Goal: Task Accomplishment & Management: Use online tool/utility

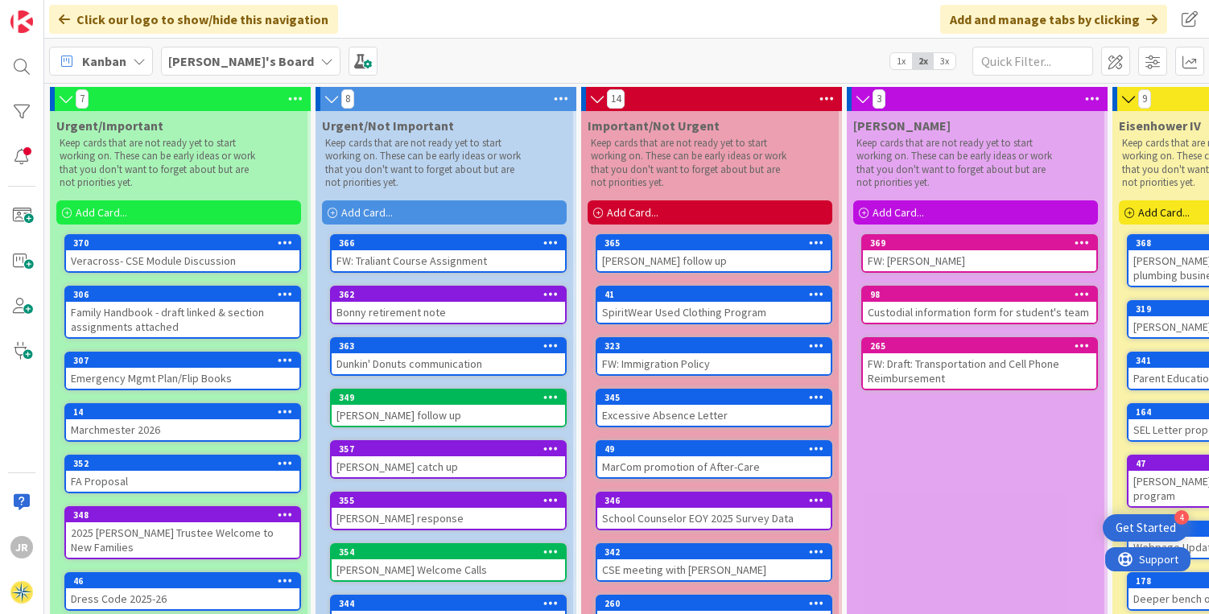
click at [663, 212] on div "Add Card..." at bounding box center [710, 212] width 245 height 24
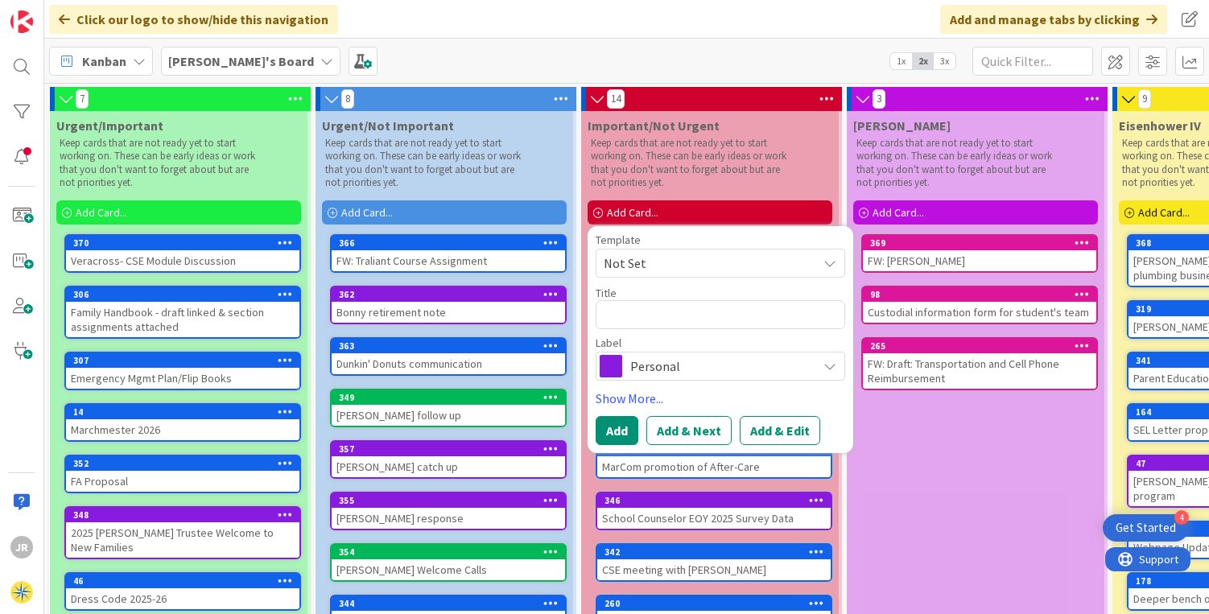
type textarea "x"
type textarea "D"
type textarea "x"
type textarea "DE"
type textarea "x"
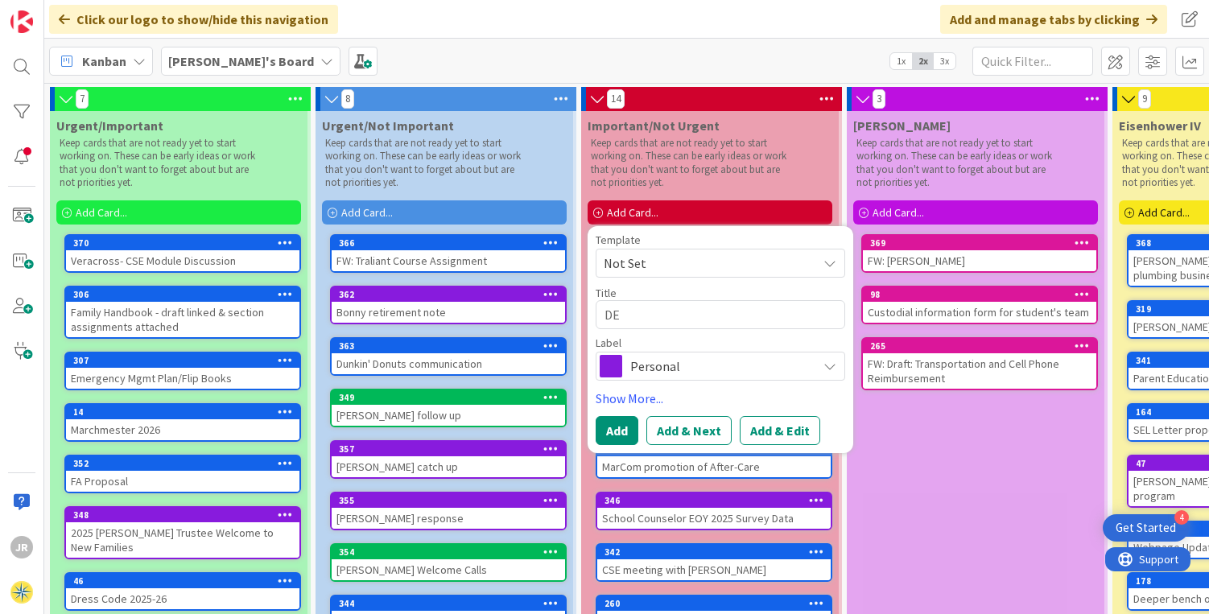
type textarea "DEI"
type textarea "x"
type textarea "DEIB"
type textarea "x"
type textarea "DEIB"
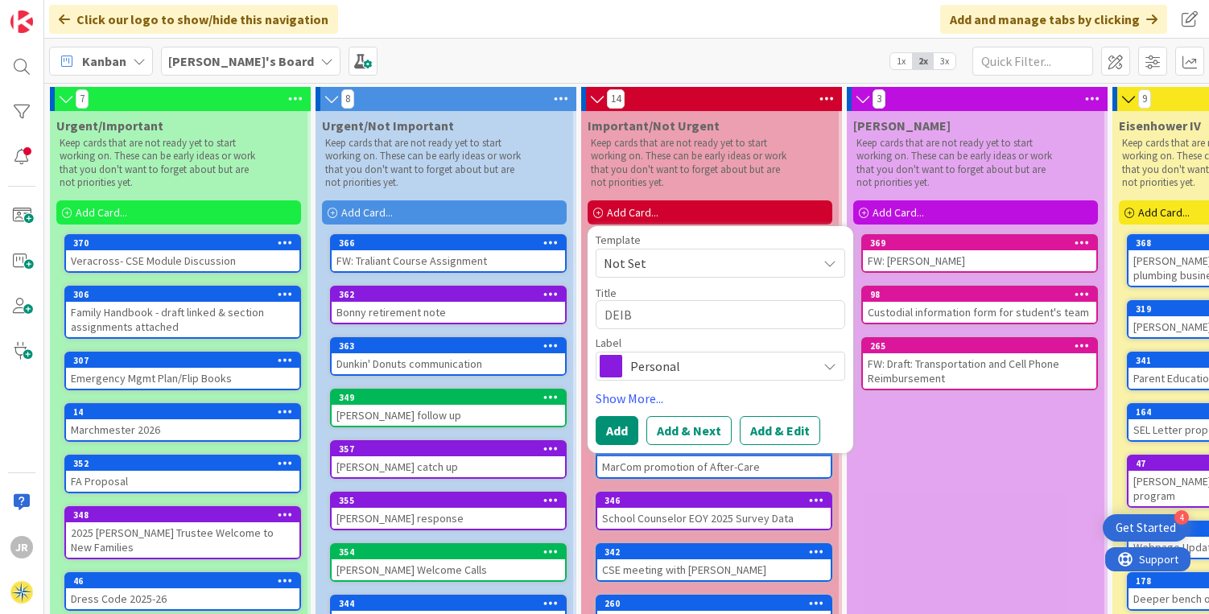
type textarea "x"
type textarea "DEIB p"
type textarea "x"
type textarea "DEIB pr"
type textarea "x"
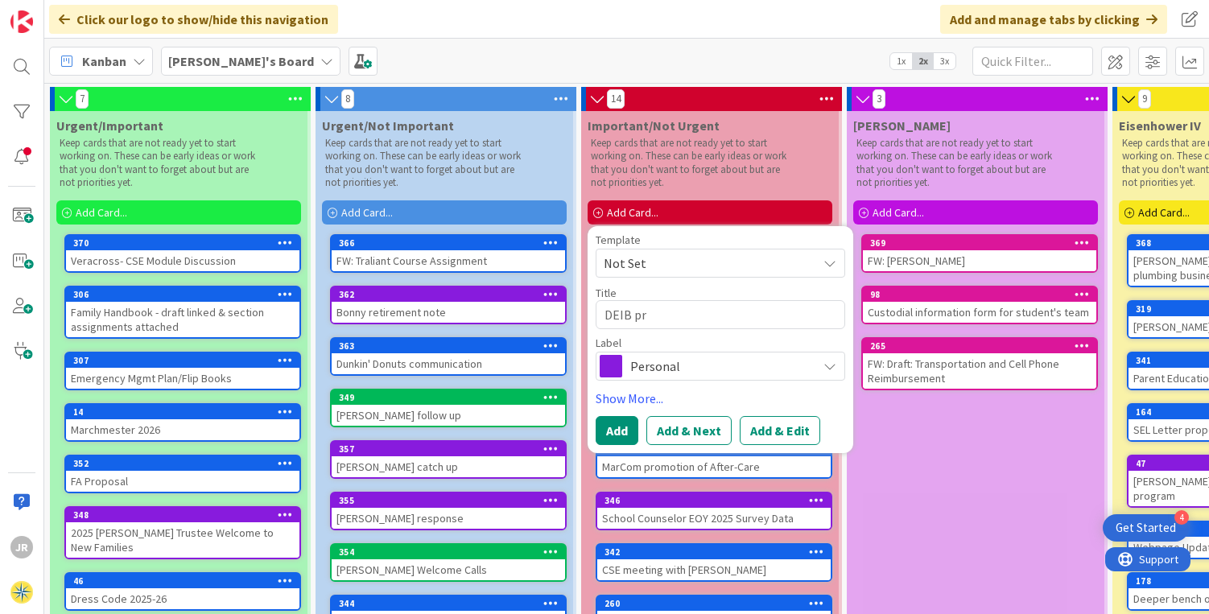
type textarea "DEIB pre"
type textarea "x"
type textarea "DEIB pres"
type textarea "x"
type textarea "DEIB prese"
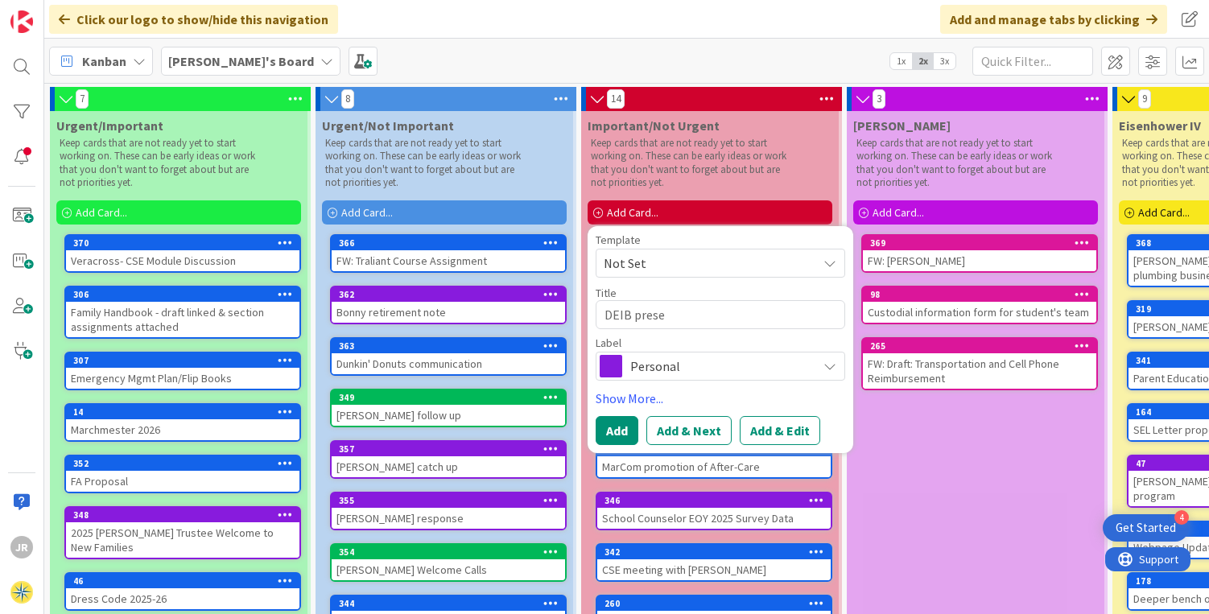
type textarea "x"
type textarea "DEIB presen"
type textarea "x"
type textarea "DEIB presenc"
type textarea "x"
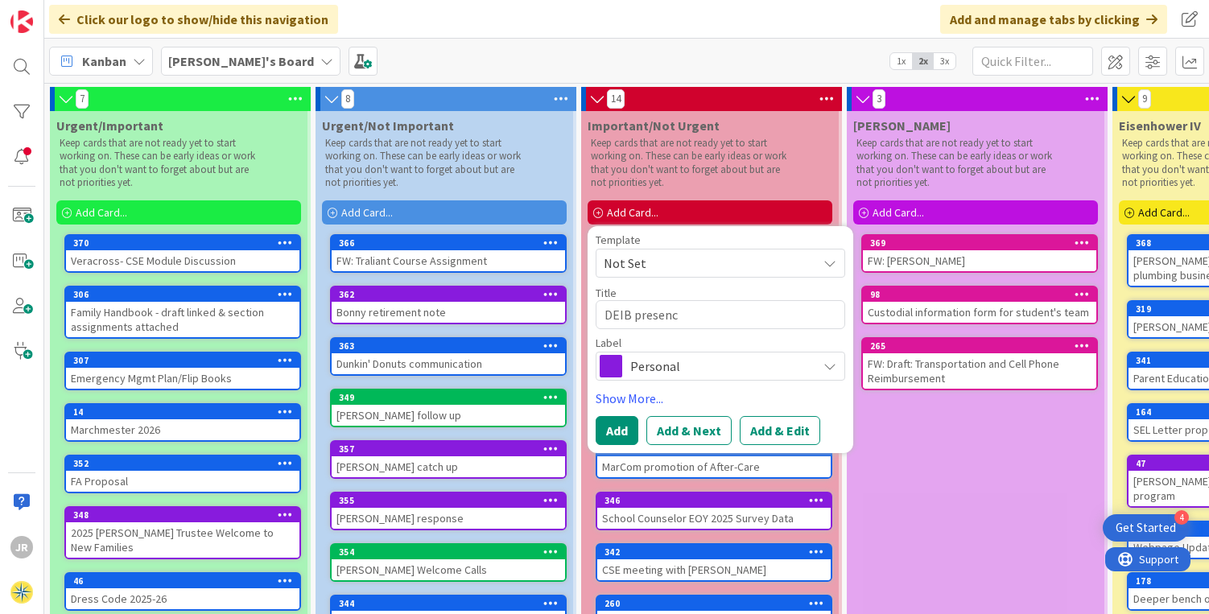
type textarea "DEIB presence"
type textarea "x"
type textarea "DEIB presence"
type textarea "x"
type textarea "DEIB presence a"
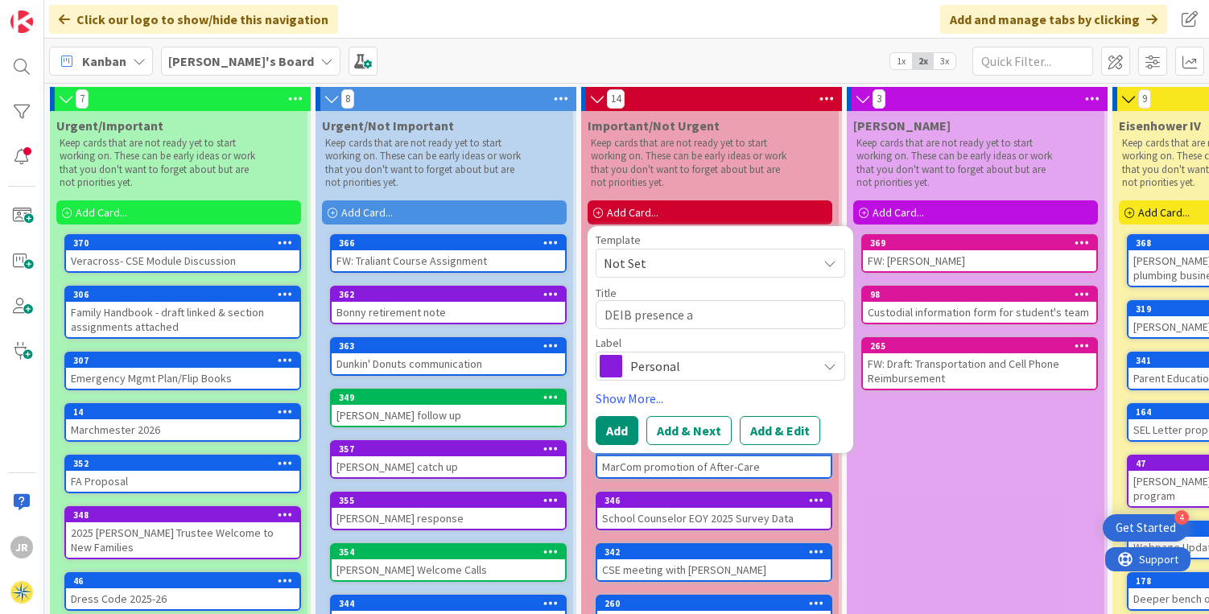
type textarea "x"
type textarea "DEIB presence at"
type textarea "x"
type textarea "DEIB presence at"
type textarea "x"
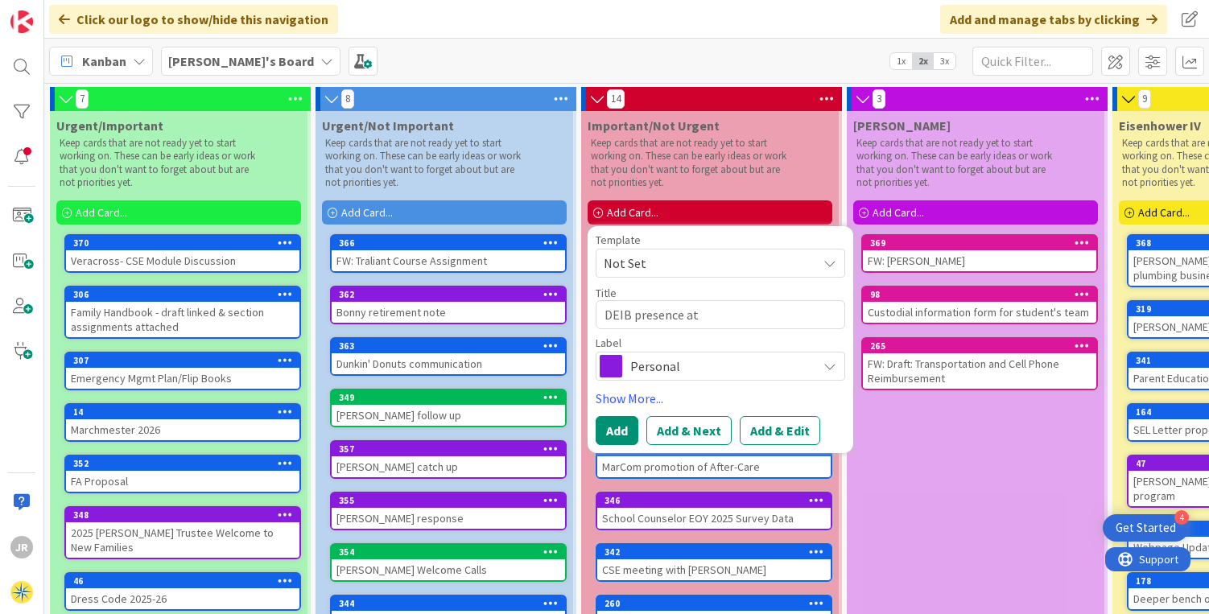
type textarea "DEIB presence at o"
type textarea "x"
type textarea "DEIB presence at or"
type textarea "x"
type textarea "DEIB presence at [GEOGRAPHIC_DATA]"
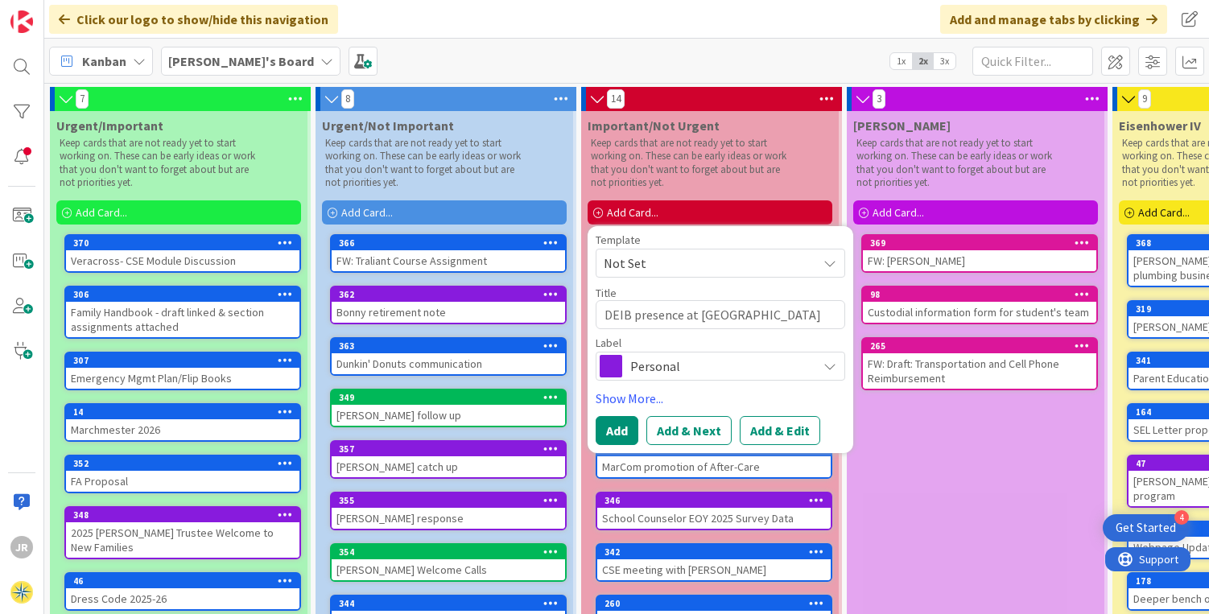
type textarea "x"
type textarea "DEIB presence at [GEOGRAPHIC_DATA]"
type textarea "x"
type textarea "DEIB presence at [GEOGRAPHIC_DATA]"
type textarea "x"
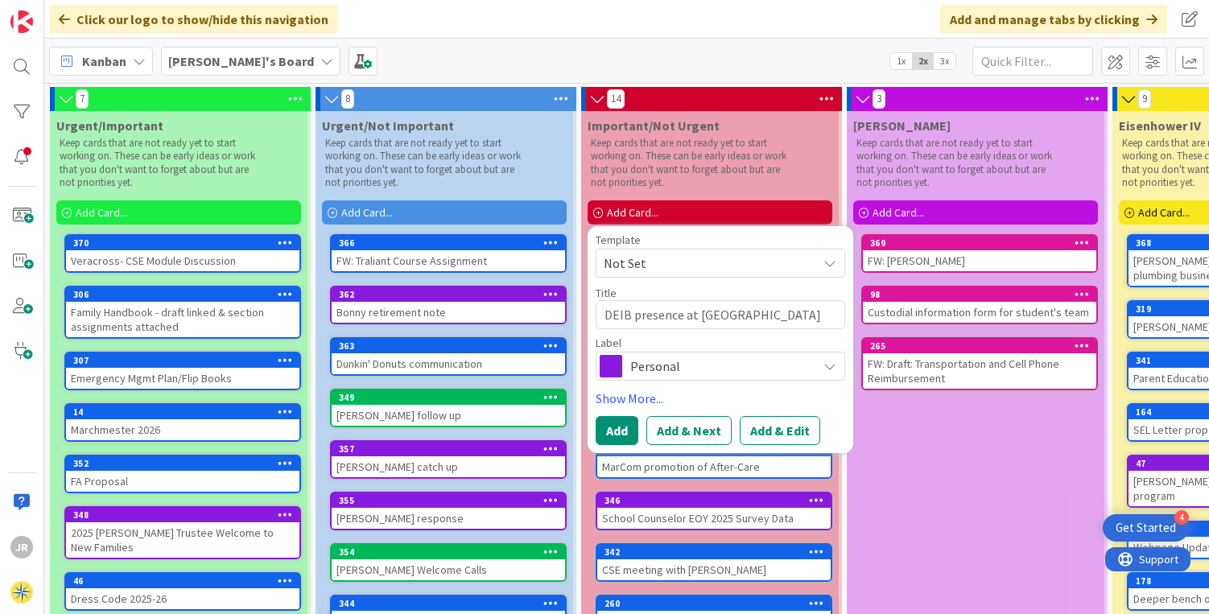
type textarea "DEIB presence at [GEOGRAPHIC_DATA]"
type textarea "x"
type textarea "DEIB presence at [GEOGRAPHIC_DATA]"
type textarea "x"
type textarea "DEIB presence at orientati"
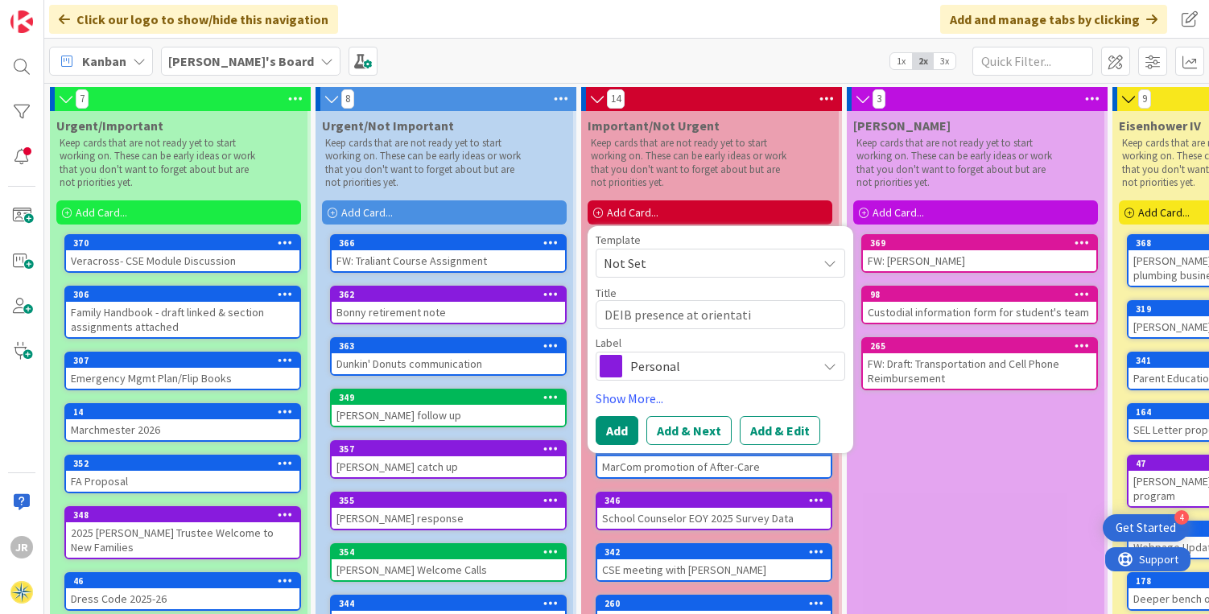
type textarea "x"
type textarea "DEIB presence at orientatio"
type textarea "x"
type textarea "DEIB presence at orientation"
type textarea "x"
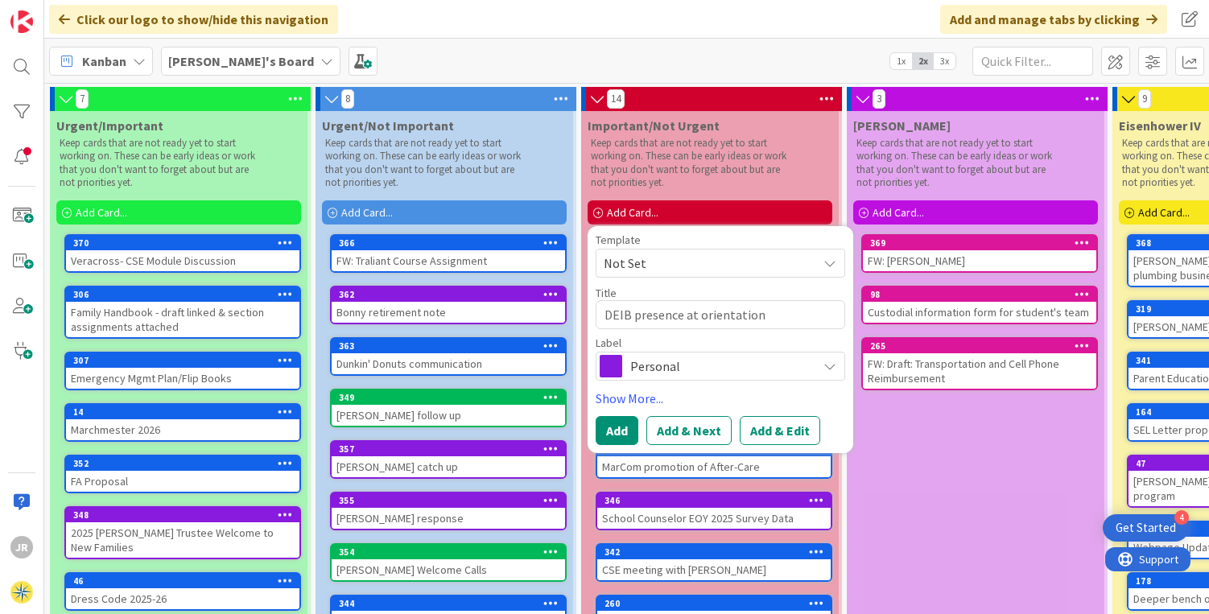
type textarea "DEIB presence at orientations"
type textarea "x"
type textarea "DEIB presence at orientations,"
type textarea "x"
type textarea "DEIB presence at orientations,"
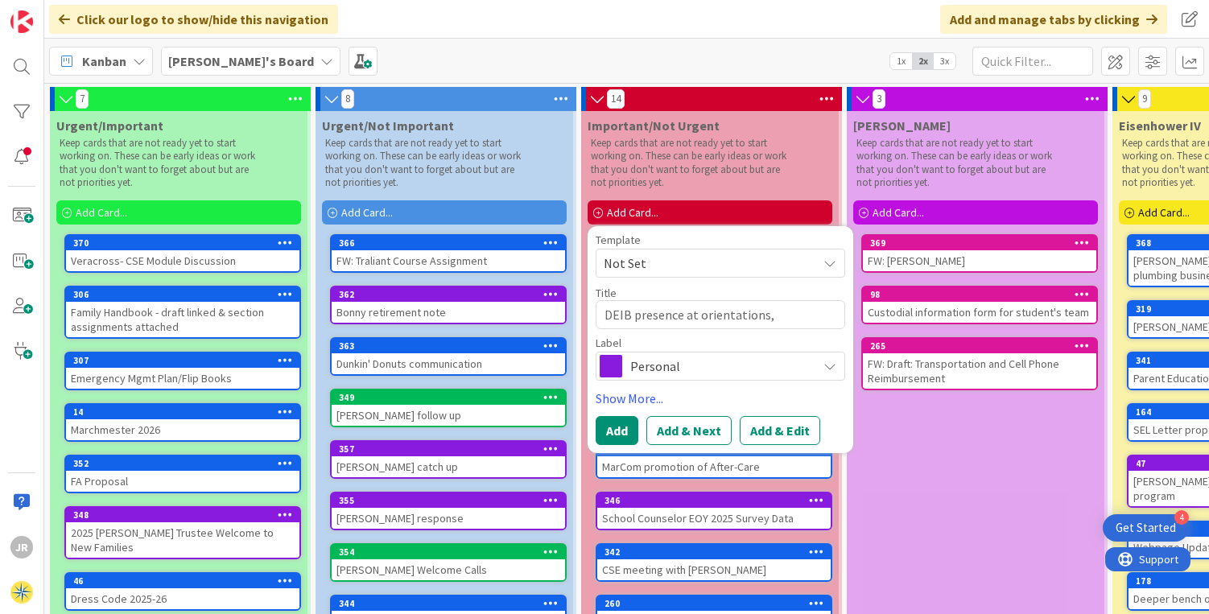
type textarea "x"
type textarea "DEIB presence at orientations, B"
type textarea "x"
type textarea "DEIB presence at orientations, B2"
type textarea "x"
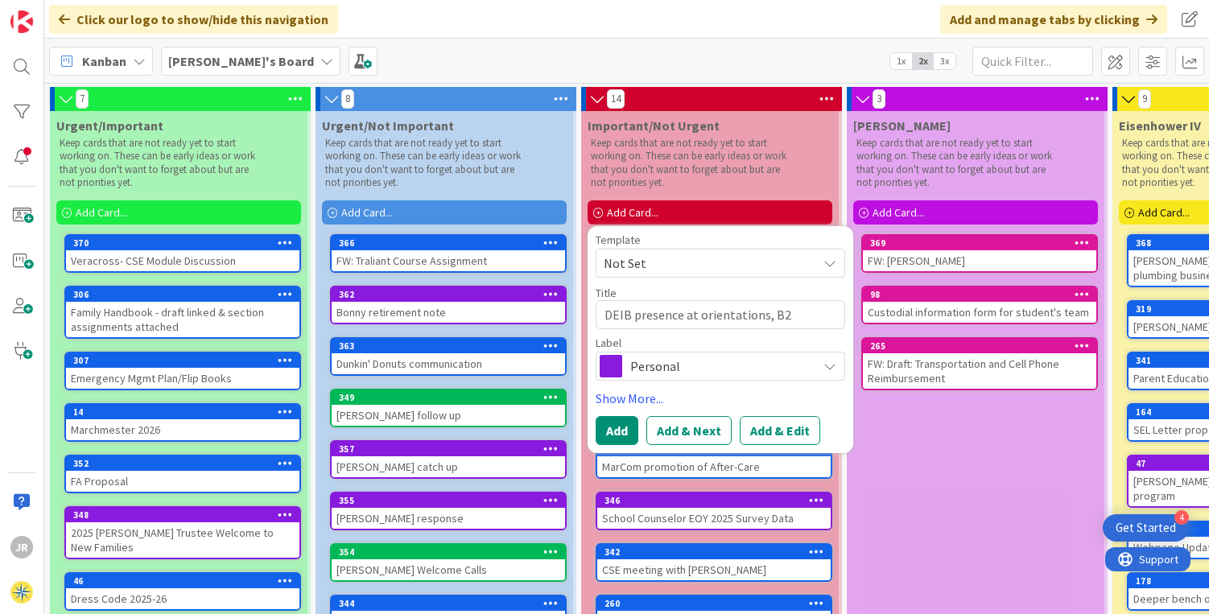
type textarea "DEIB presence at orientations, B2S"
type textarea "x"
type textarea "DEIB presence at orientations, B2Sn"
type textarea "x"
type textarea "DEIB presence at orientations, B2S"
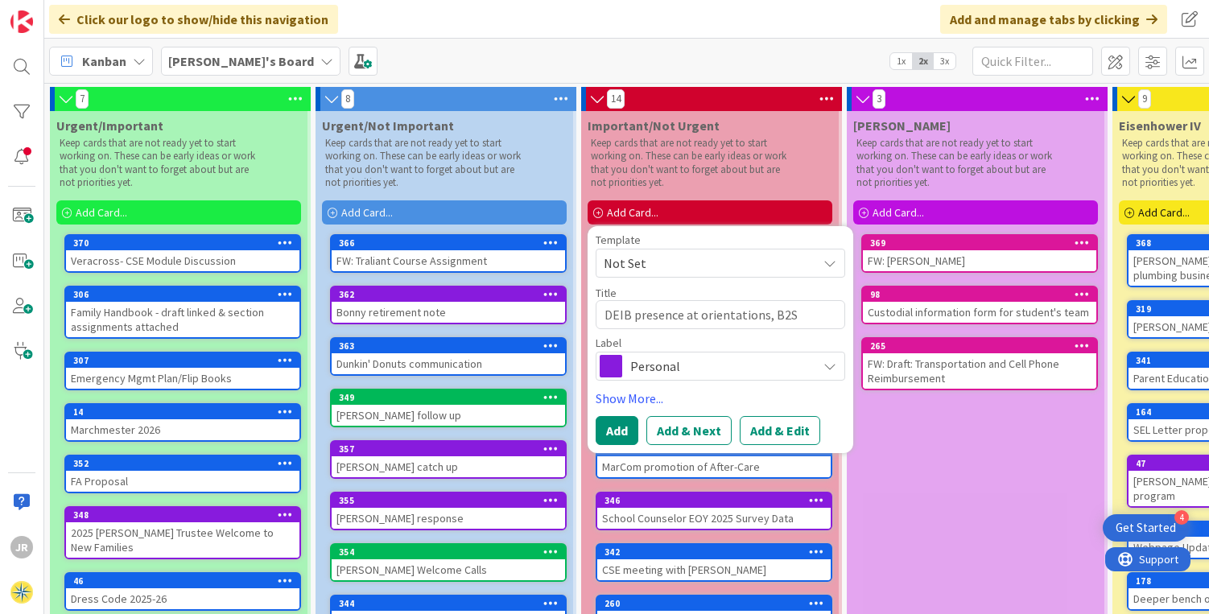
type textarea "x"
type textarea "DEIB presence at orientations, B2SN"
type textarea "x"
type textarea "DEIB presence at orientations, B2SNs"
type textarea "x"
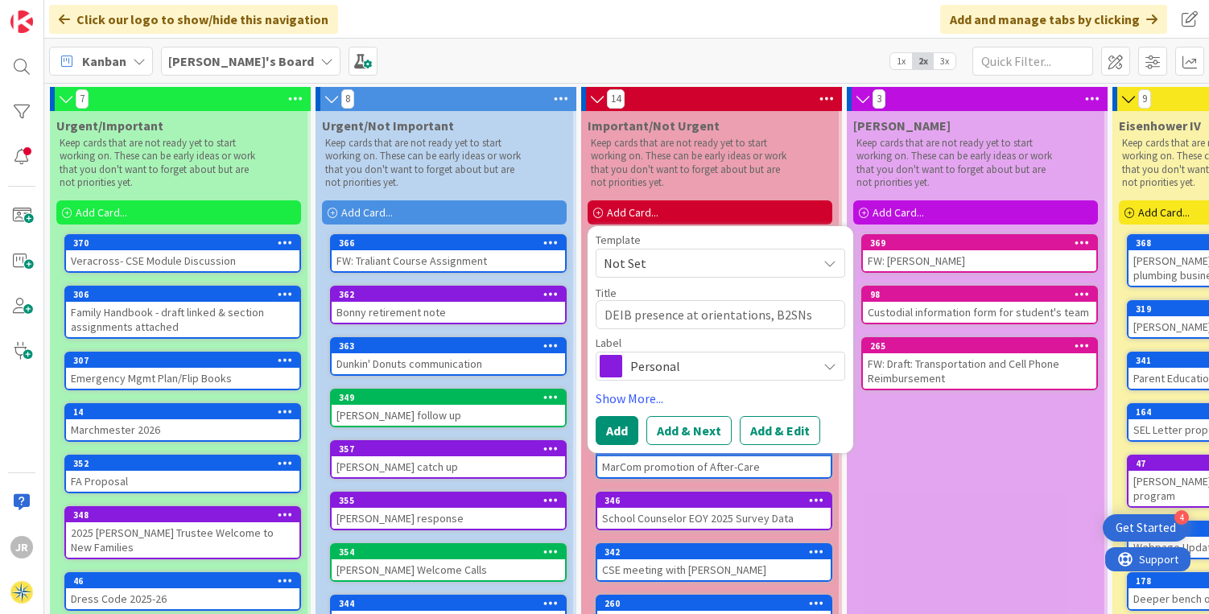
type textarea "DEIB presence at orientations, B2SNs,"
type textarea "x"
type textarea "DEIB presence at orientations, B2SNs,"
type textarea "x"
type textarea "DEIB presence at orientations, B2SNs, e"
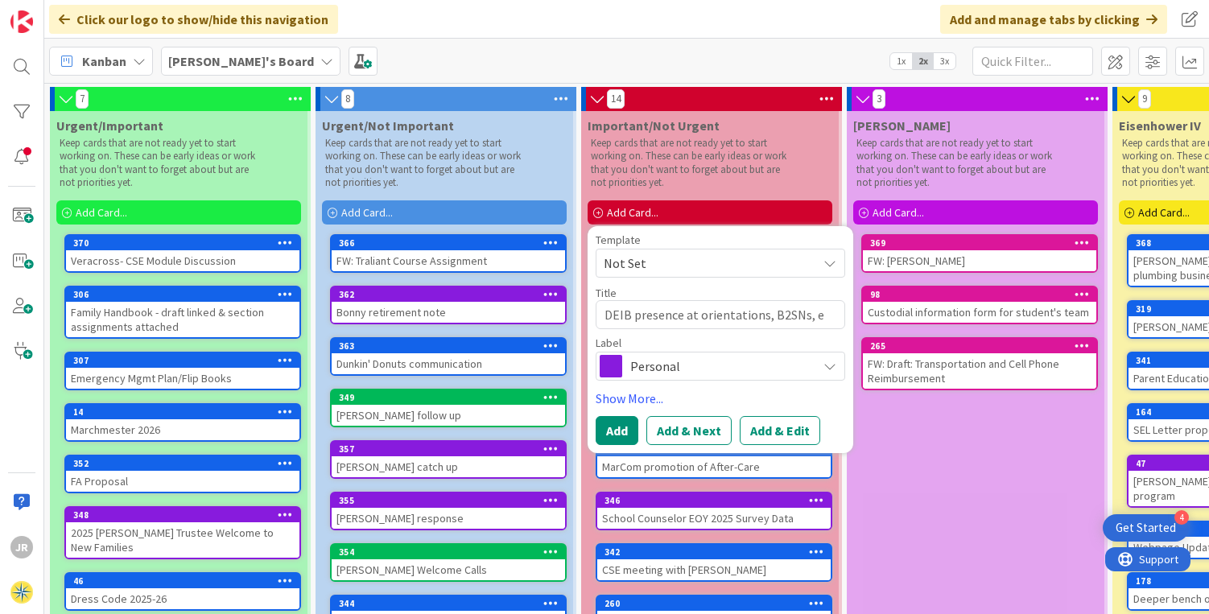
type textarea "x"
type textarea "DEIB presence at orientations, B2SNs, et"
type textarea "x"
type textarea "DEIB presence at orientations, B2SNs, etc"
type textarea "x"
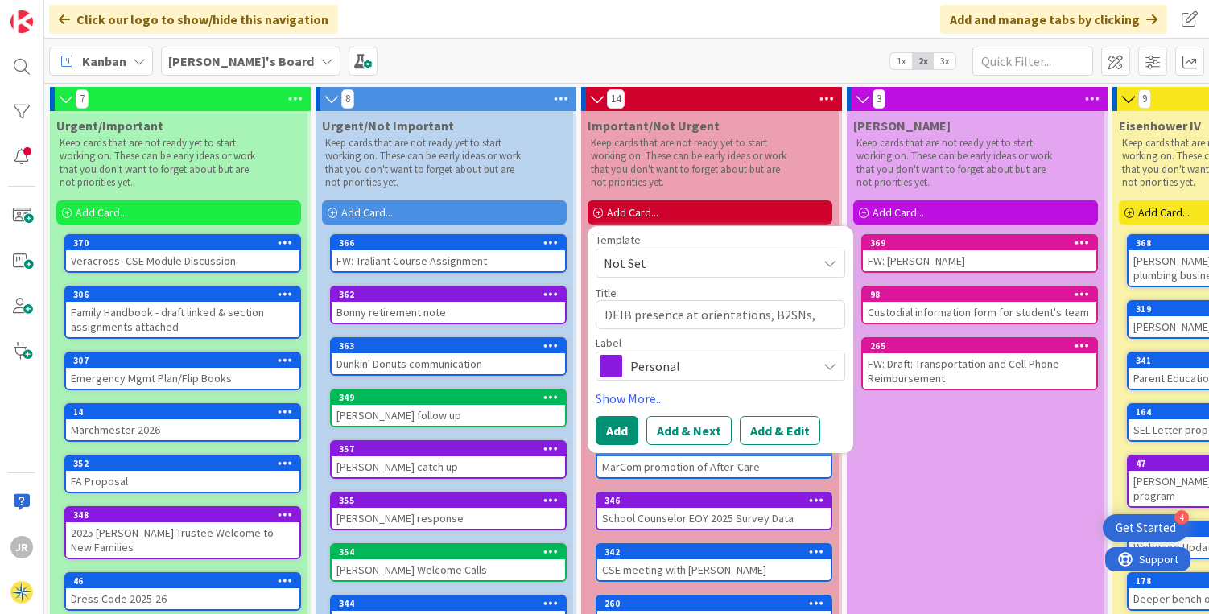
type textarea "DEIB presence at orientations, B2SNs, etc."
click at [675, 362] on span "Personal" at bounding box center [719, 366] width 179 height 23
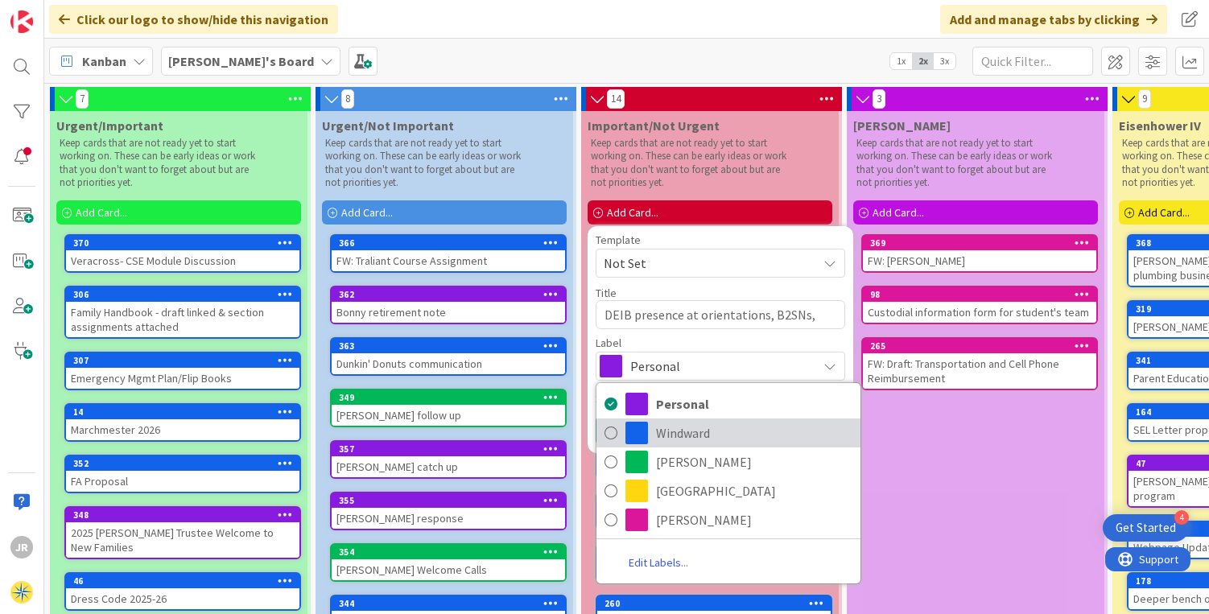
click at [675, 426] on span "Windward" at bounding box center [754, 433] width 196 height 24
type textarea "x"
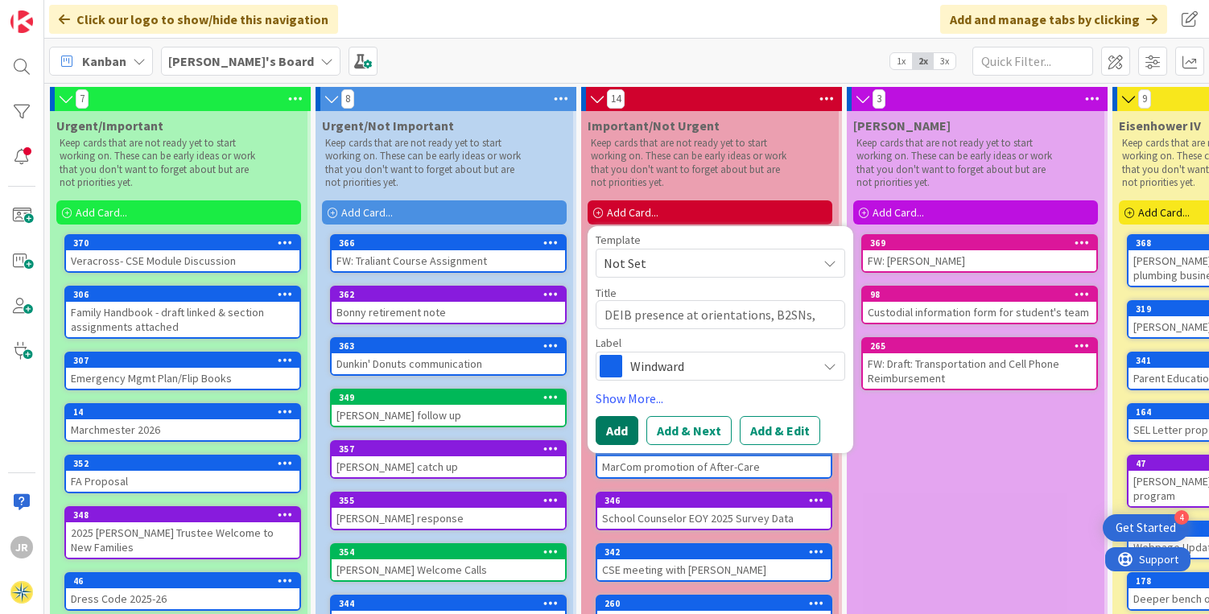
click at [621, 429] on button "Add" at bounding box center [617, 430] width 43 height 29
